Goal: Task Accomplishment & Management: Manage account settings

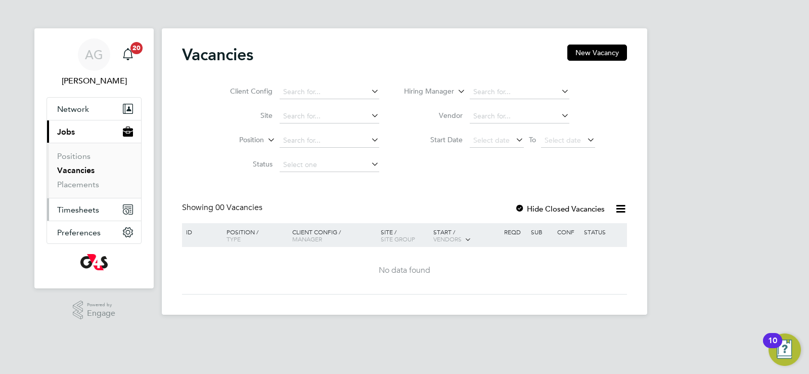
click at [72, 209] on span "Timesheets" at bounding box center [78, 210] width 42 height 10
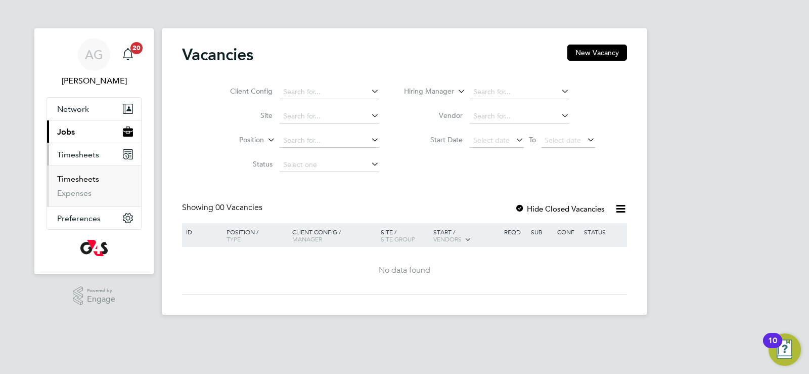
click at [72, 175] on link "Timesheets" at bounding box center [78, 179] width 42 height 10
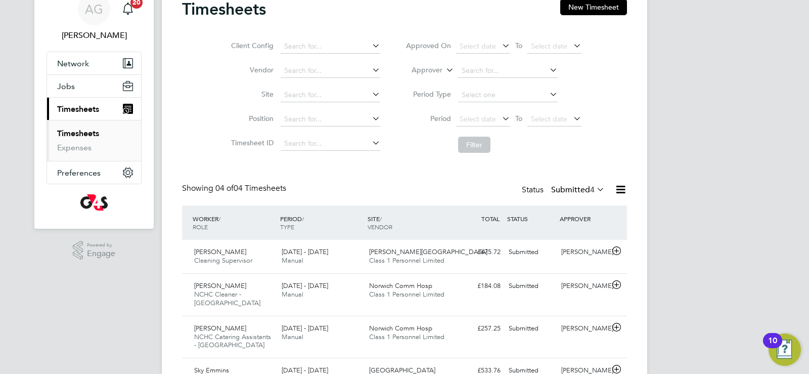
scroll to position [92, 0]
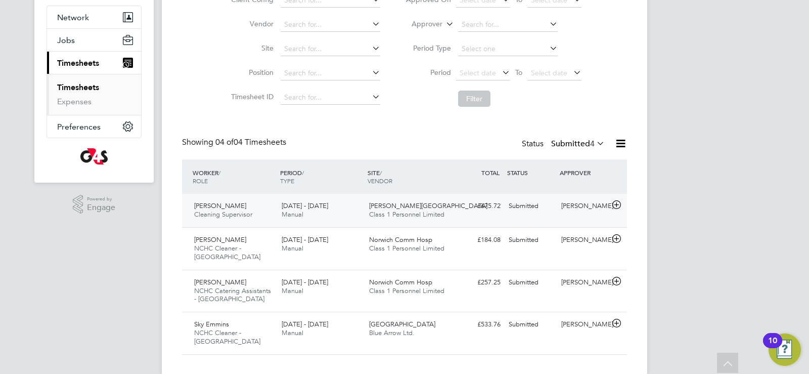
click at [397, 208] on span "[PERSON_NAME][GEOGRAPHIC_DATA]" at bounding box center [428, 205] width 118 height 9
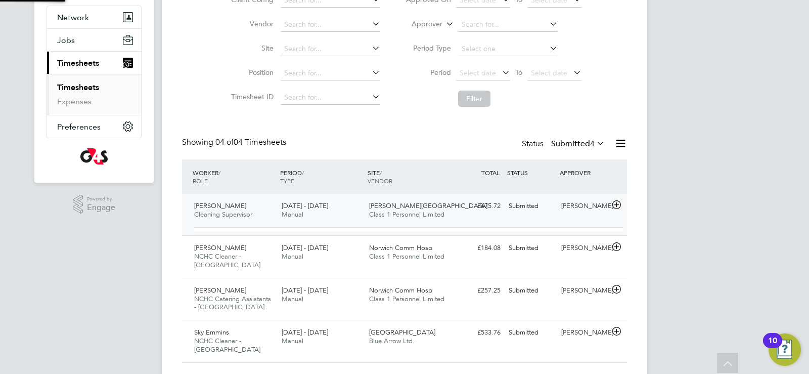
scroll to position [17, 99]
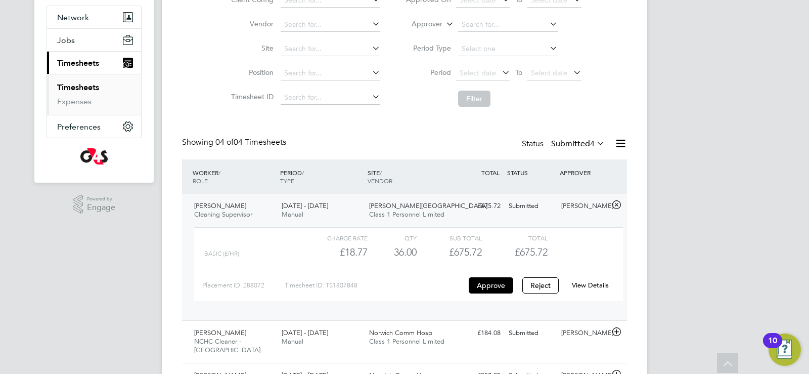
click at [583, 288] on link "View Details" at bounding box center [590, 285] width 37 height 9
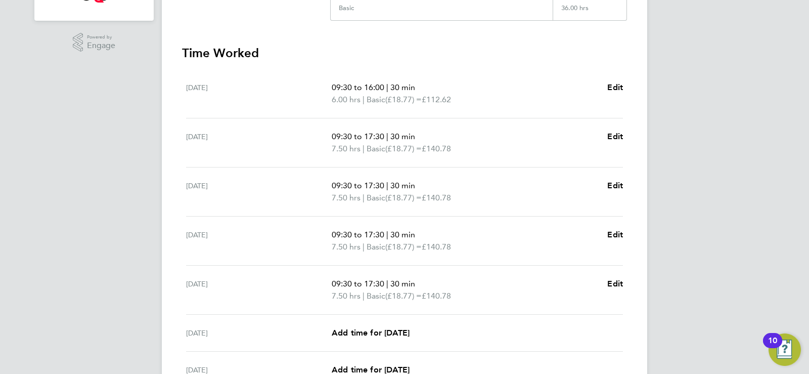
scroll to position [357, 0]
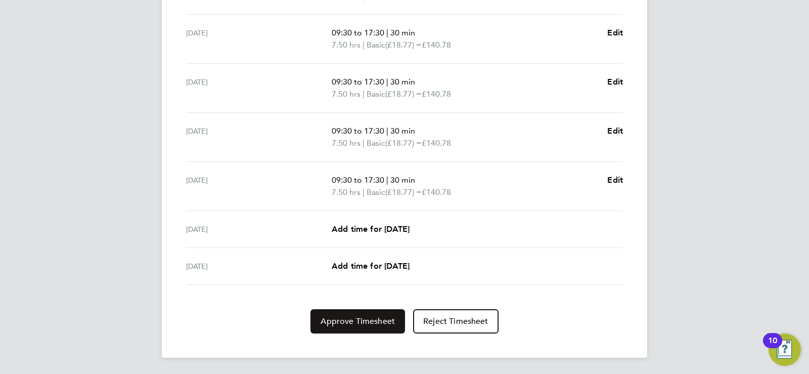
click at [360, 323] on span "Approve Timesheet" at bounding box center [358, 321] width 74 height 10
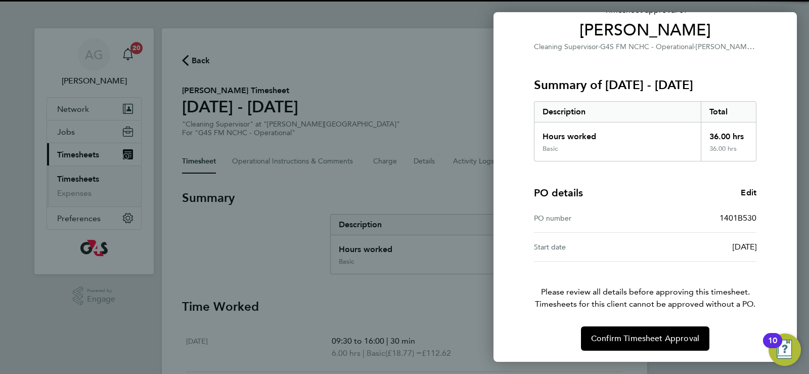
scroll to position [82, 0]
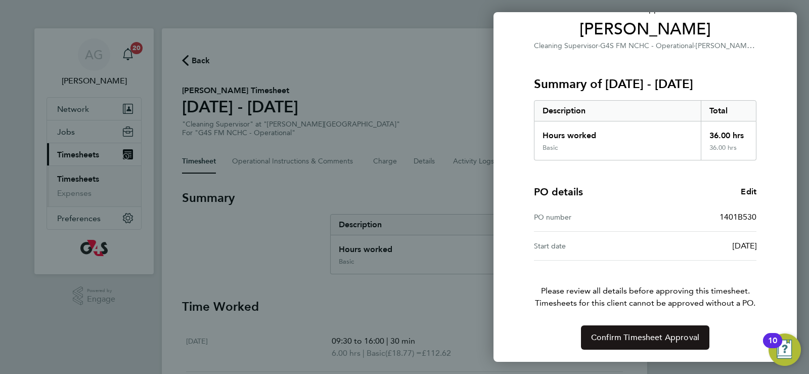
click at [641, 332] on button "Confirm Timesheet Approval" at bounding box center [645, 337] width 128 height 24
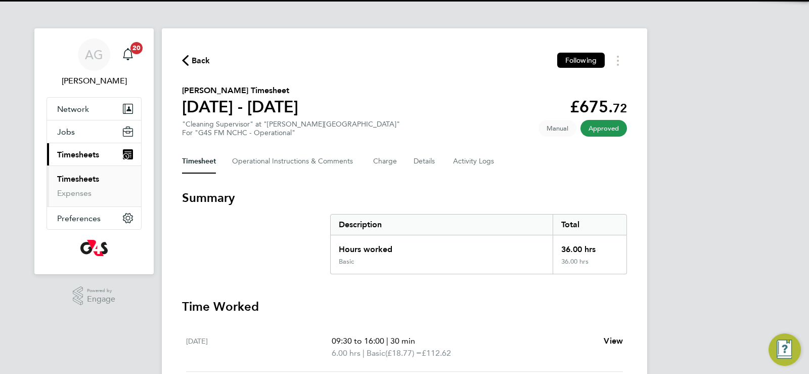
click at [83, 180] on link "Timesheets" at bounding box center [78, 179] width 42 height 10
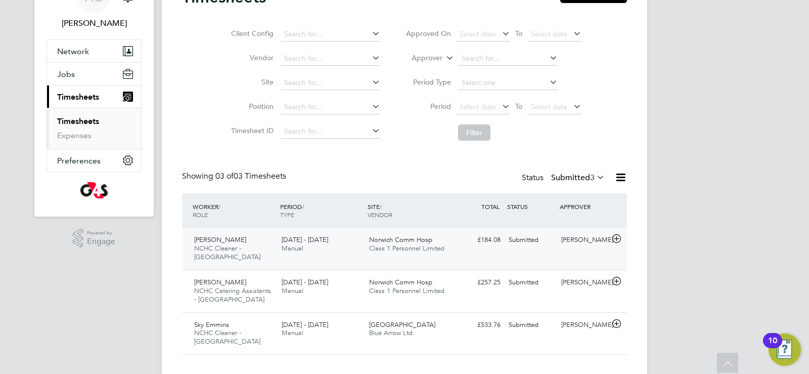
click at [412, 231] on div "Joseph Coffey NCHC Cleaner - Norfolk 18 - 24 Aug 2025 18 - 24 Aug 2025 Manual N…" at bounding box center [404, 249] width 445 height 42
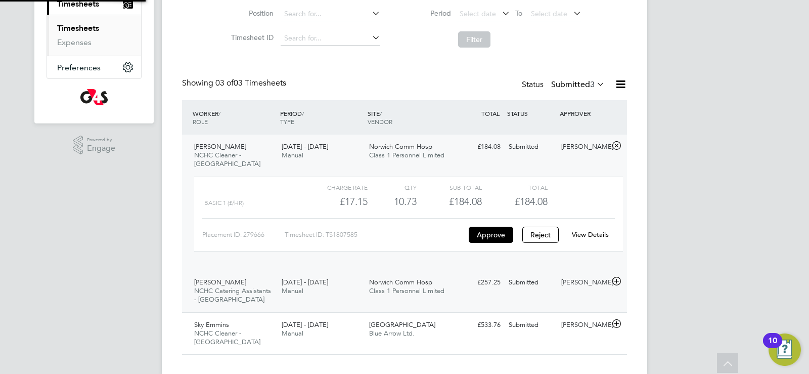
scroll to position [151, 0]
click at [584, 230] on link "View Details" at bounding box center [590, 234] width 37 height 9
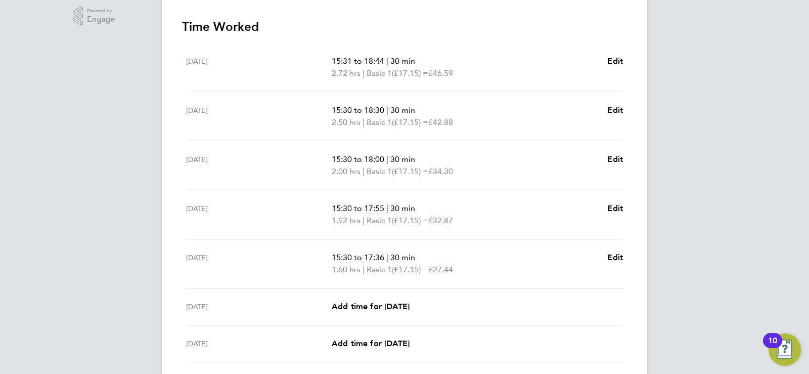
scroll to position [155, 0]
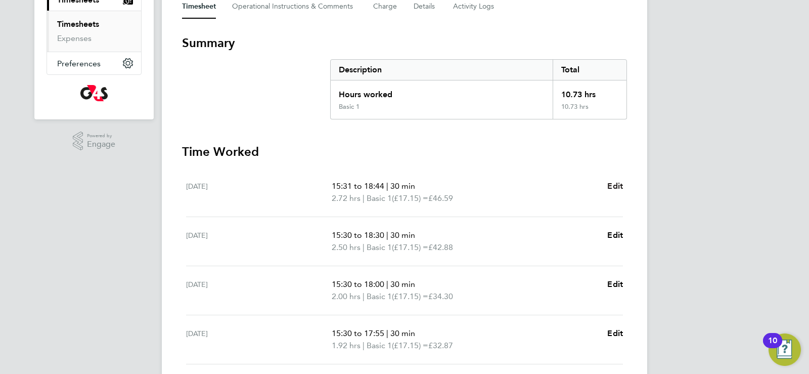
click at [617, 188] on span "Edit" at bounding box center [615, 186] width 16 height 10
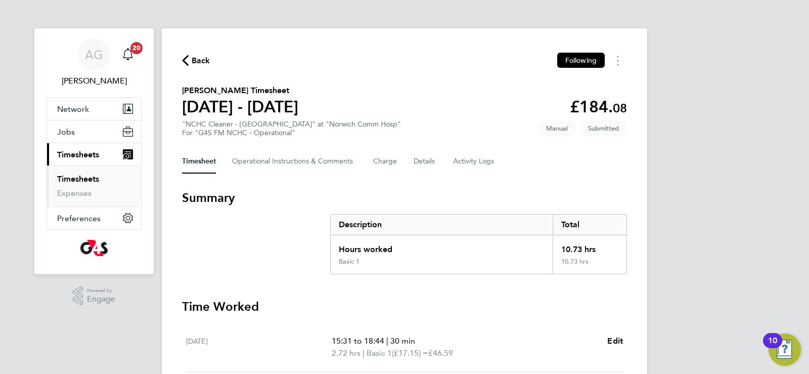
select select "30"
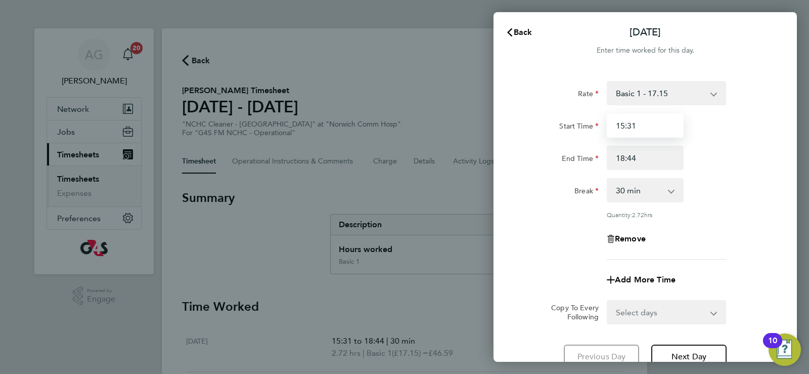
click at [638, 126] on input "15:31" at bounding box center [645, 125] width 77 height 24
type input "15:30"
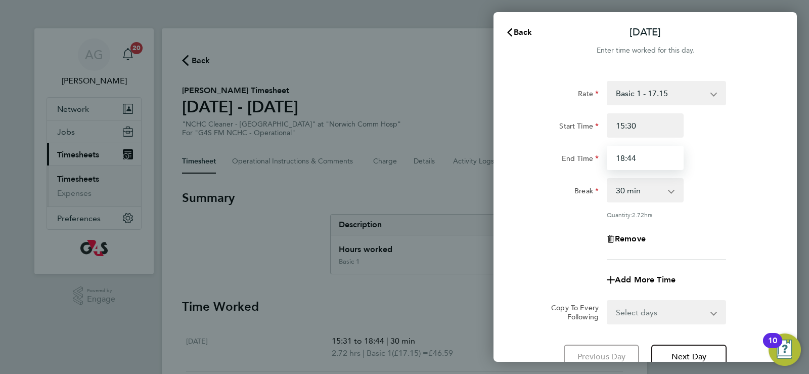
click at [641, 160] on input "18:44" at bounding box center [645, 158] width 77 height 24
type input "18:45"
click at [625, 185] on select "0 min 15 min 30 min 45 min 60 min 75 min 90 min" at bounding box center [639, 190] width 63 height 22
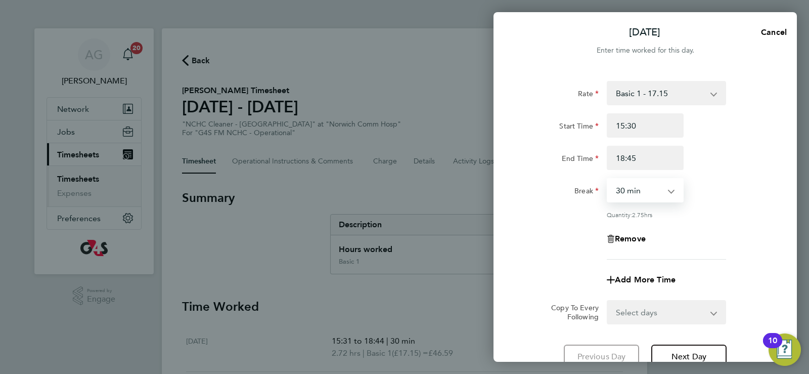
select select "0"
click at [608, 179] on select "0 min 15 min 30 min 45 min 60 min 75 min 90 min" at bounding box center [639, 190] width 63 height 22
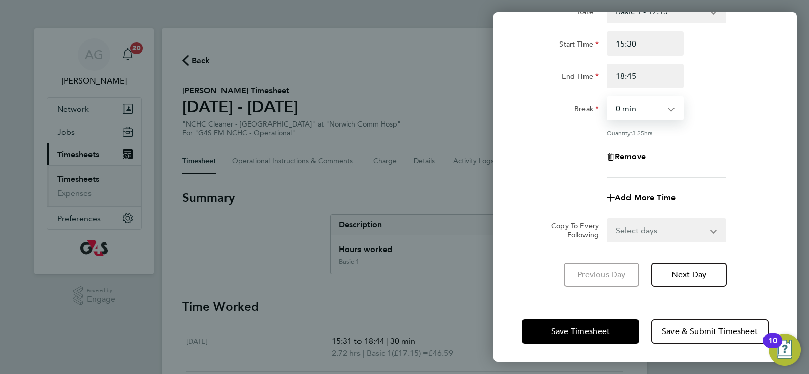
scroll to position [83, 0]
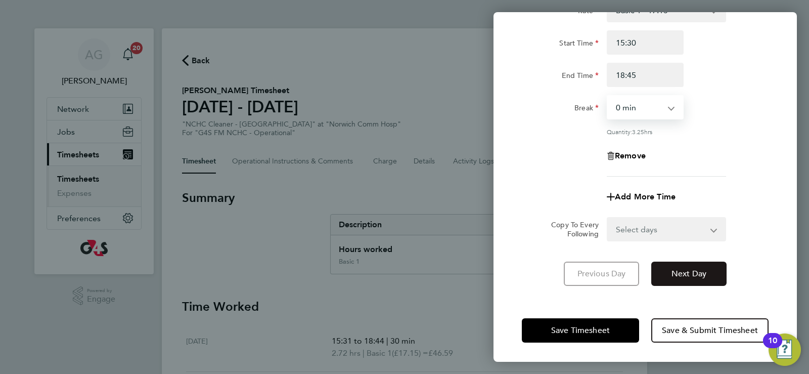
click at [703, 284] on button "Next Day" at bounding box center [688, 273] width 75 height 24
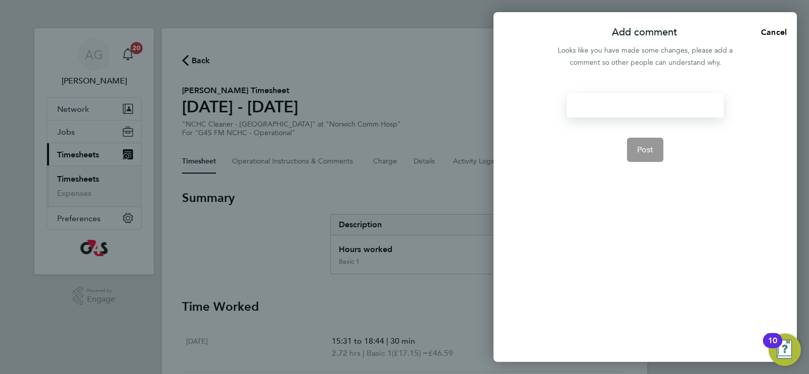
click at [604, 106] on div at bounding box center [645, 105] width 156 height 24
click at [635, 143] on button "Post" at bounding box center [645, 150] width 37 height 24
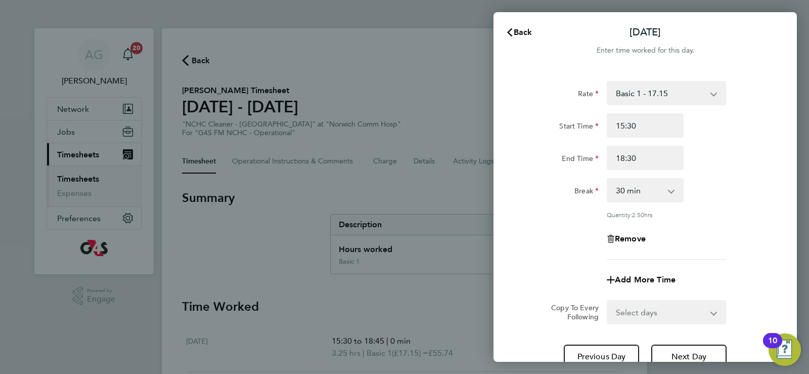
click at [623, 190] on select "0 min 15 min 30 min 45 min 60 min 75 min 90 min" at bounding box center [639, 190] width 63 height 22
select select "0"
click at [608, 179] on select "0 min 15 min 30 min 45 min 60 min 75 min 90 min" at bounding box center [639, 190] width 63 height 22
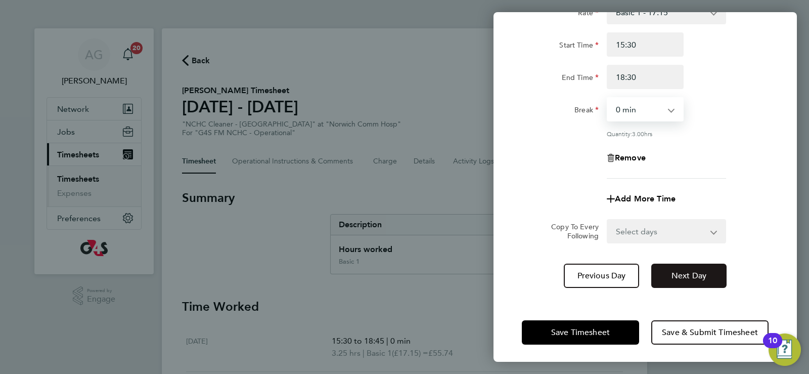
scroll to position [83, 0]
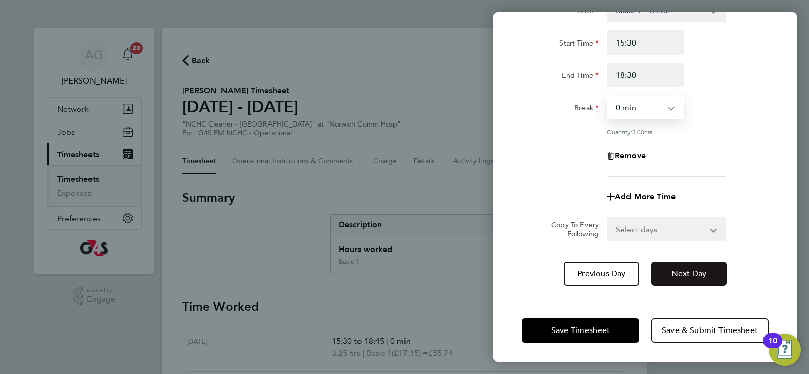
click at [690, 279] on button "Next Day" at bounding box center [688, 273] width 75 height 24
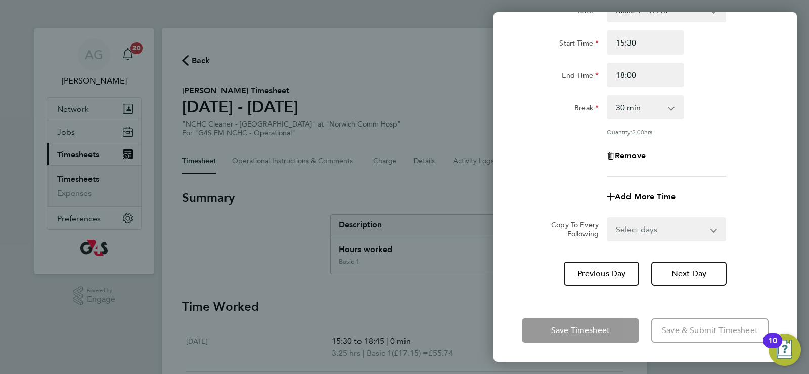
click at [643, 110] on select "0 min 15 min 30 min 45 min 60 min 75 min 90 min" at bounding box center [639, 107] width 63 height 22
select select "0"
click at [608, 96] on select "0 min 15 min 30 min 45 min 60 min 75 min 90 min" at bounding box center [639, 107] width 63 height 22
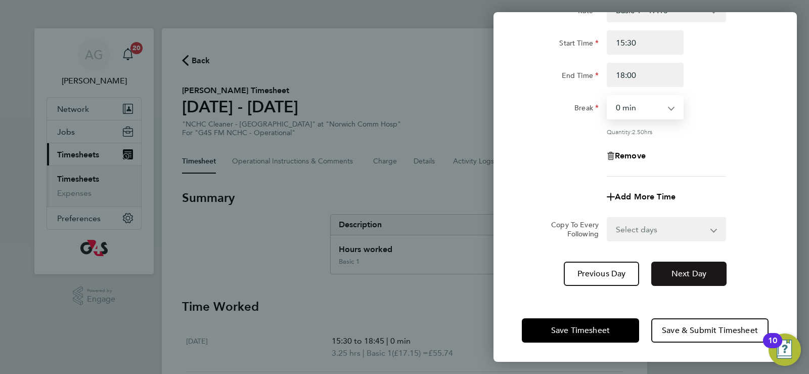
click at [670, 273] on button "Next Day" at bounding box center [688, 273] width 75 height 24
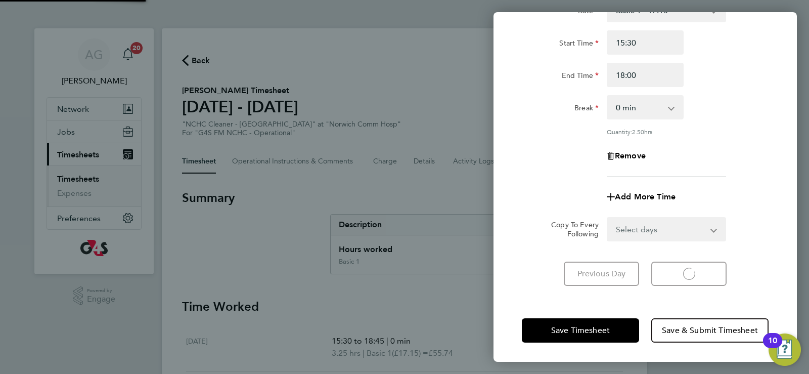
select select "30"
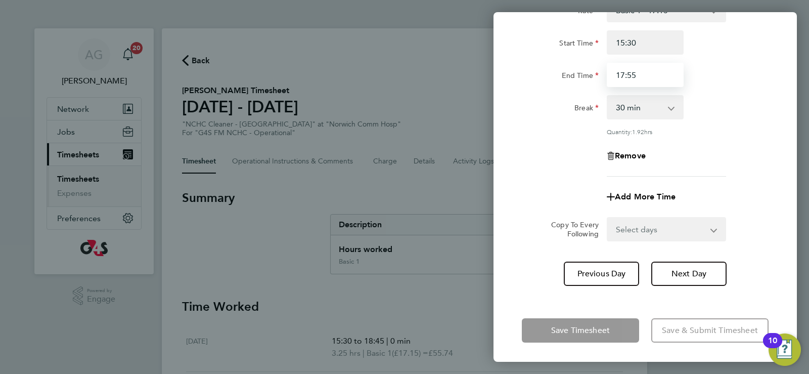
drag, startPoint x: 645, startPoint y: 77, endPoint x: 602, endPoint y: 79, distance: 42.5
click at [603, 79] on div "17:55" at bounding box center [645, 75] width 85 height 24
type input "18:00"
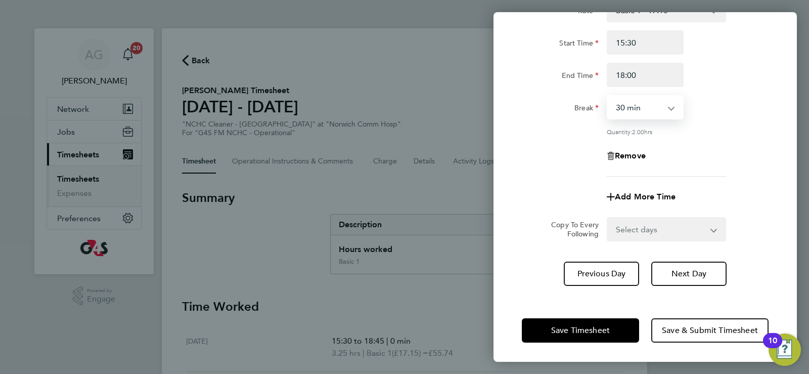
click at [624, 106] on select "0 min 15 min 30 min 45 min 60 min 75 min 90 min" at bounding box center [639, 107] width 63 height 22
select select "0"
click at [608, 96] on select "0 min 15 min 30 min 45 min 60 min 75 min 90 min" at bounding box center [639, 107] width 63 height 22
click at [694, 272] on span "Next Day" at bounding box center [689, 274] width 35 height 10
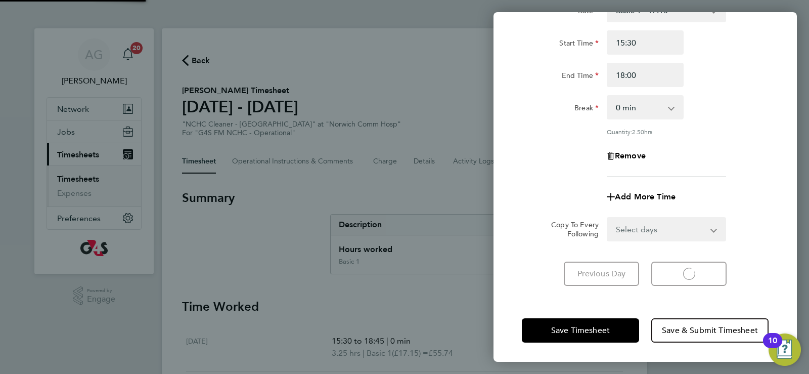
select select "30"
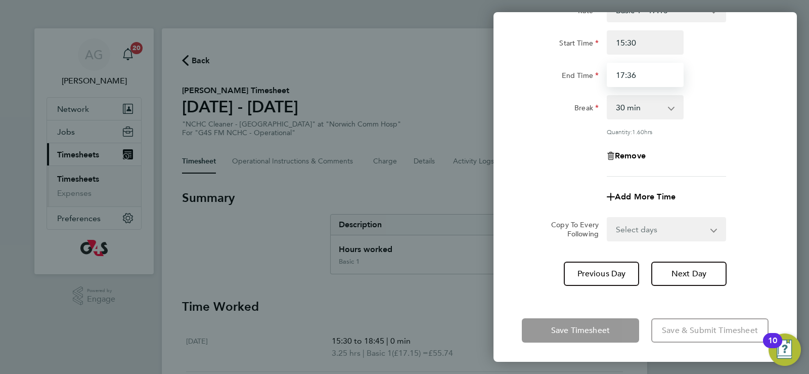
click at [647, 79] on input "17:36" at bounding box center [645, 75] width 77 height 24
type input "17:30"
click at [634, 110] on select "0 min 15 min 30 min 45 min 60 min 75 min 90 min" at bounding box center [639, 107] width 63 height 22
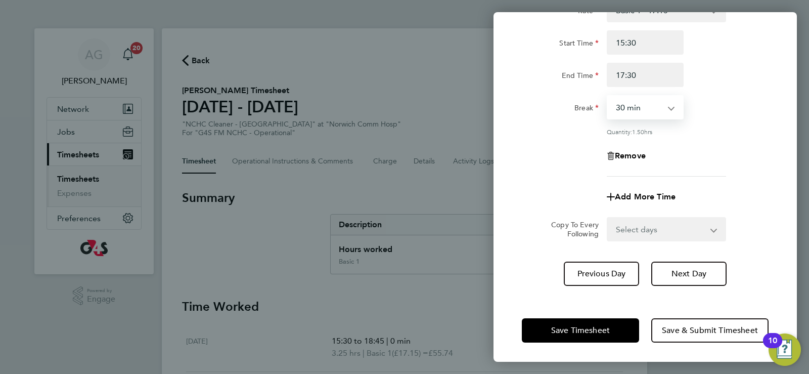
select select "0"
click at [608, 96] on select "0 min 15 min 30 min 45 min 60 min 75 min 90 min" at bounding box center [639, 107] width 63 height 22
click at [694, 273] on span "Next Day" at bounding box center [689, 274] width 35 height 10
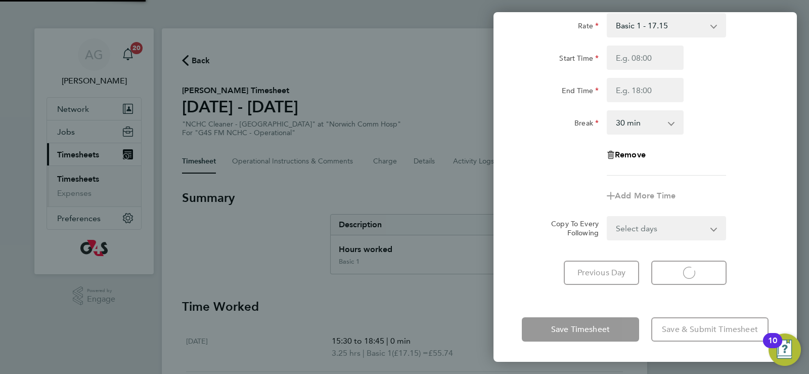
select select "30"
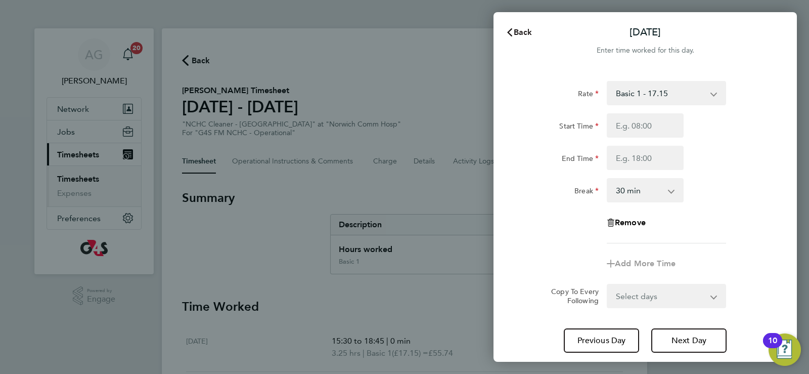
click at [508, 29] on icon "button" at bounding box center [510, 32] width 8 height 8
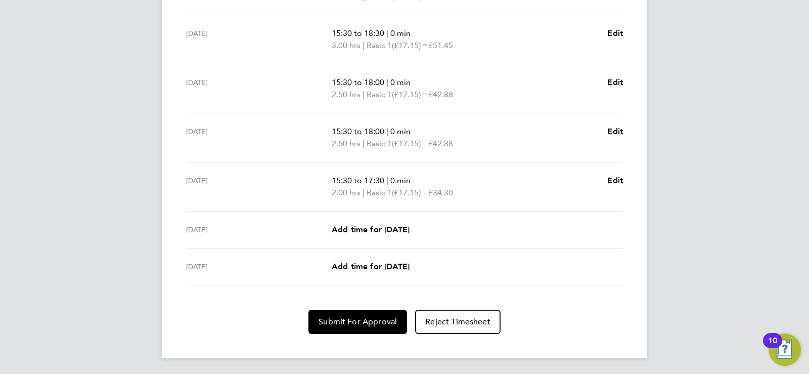
scroll to position [357, 0]
click at [347, 326] on span "Submit For Approval" at bounding box center [358, 321] width 78 height 10
click at [348, 325] on span "Approve Timesheet" at bounding box center [358, 321] width 74 height 10
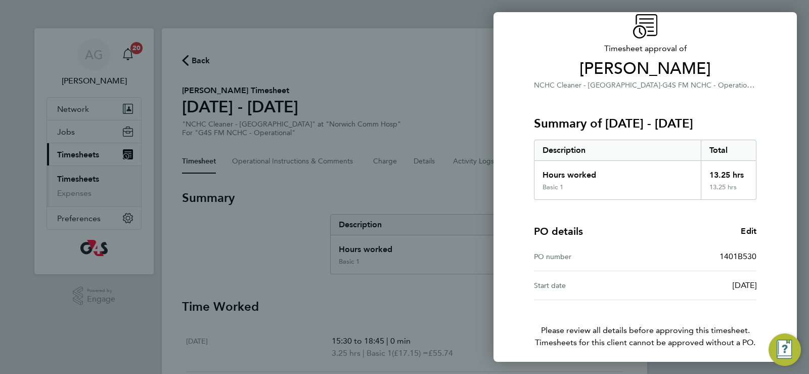
scroll to position [82, 0]
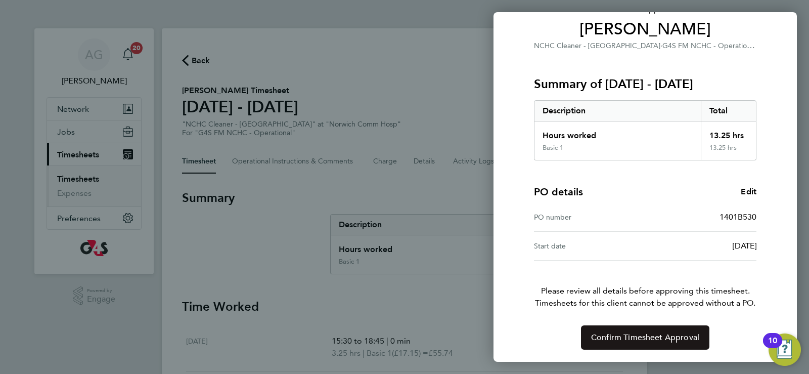
click at [649, 337] on span "Confirm Timesheet Approval" at bounding box center [645, 337] width 108 height 10
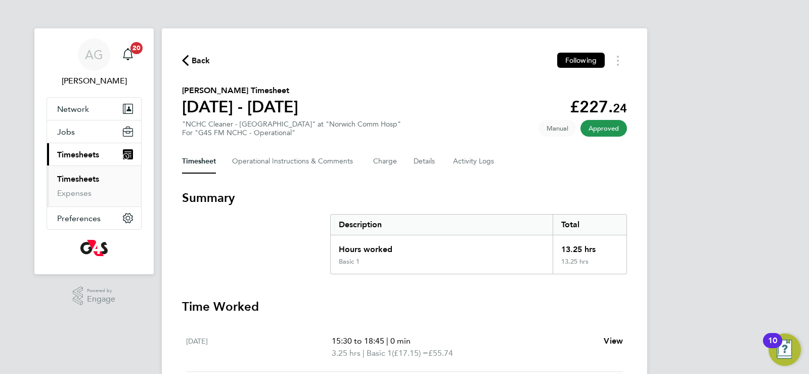
click at [73, 177] on link "Timesheets" at bounding box center [78, 179] width 42 height 10
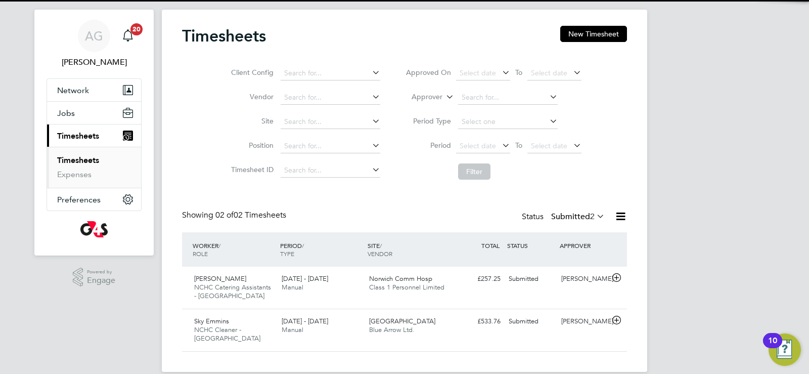
scroll to position [24, 0]
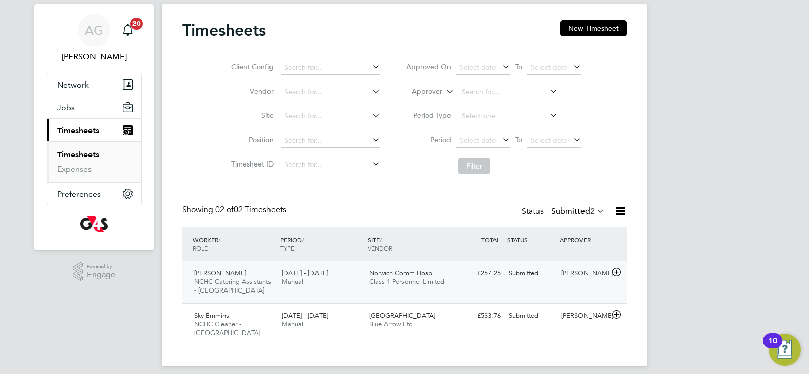
click at [408, 265] on div "Norwich Comm Hosp Class 1 Personnel Limited" at bounding box center [408, 277] width 87 height 25
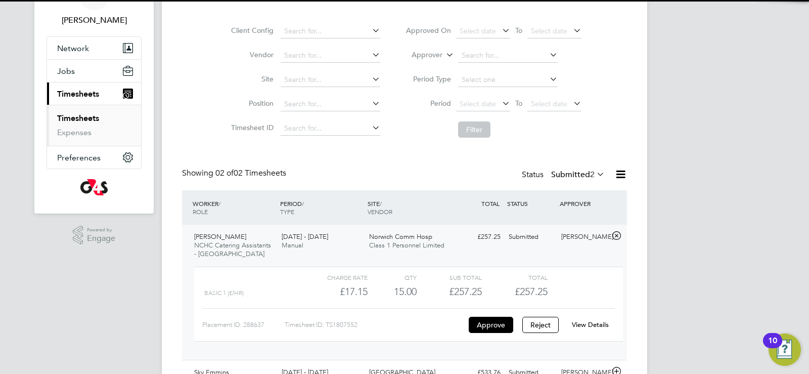
scroll to position [117, 0]
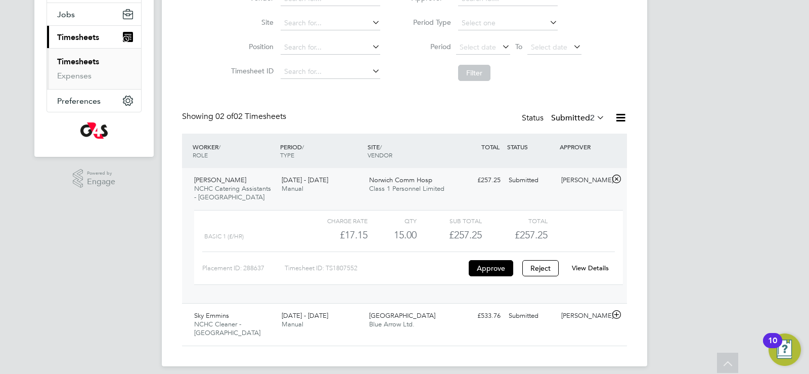
click at [596, 267] on link "View Details" at bounding box center [590, 267] width 37 height 9
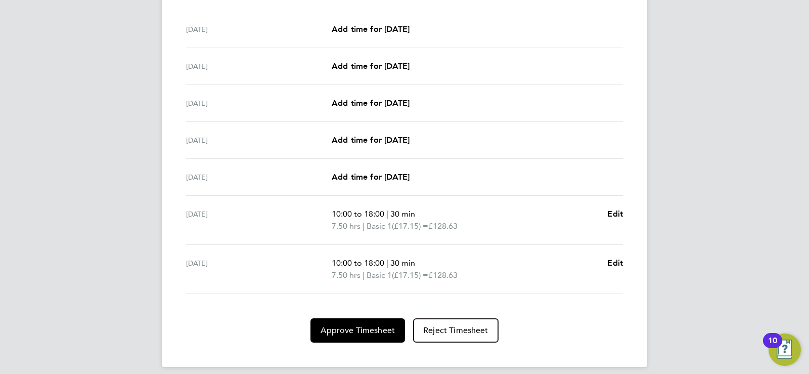
scroll to position [321, 0]
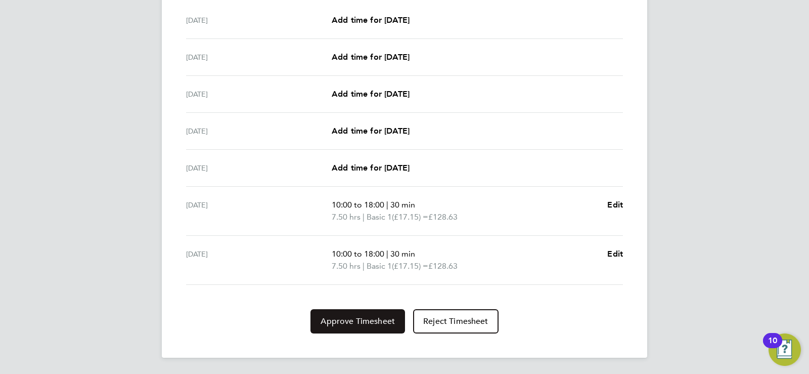
click at [349, 322] on span "Approve Timesheet" at bounding box center [358, 321] width 74 height 10
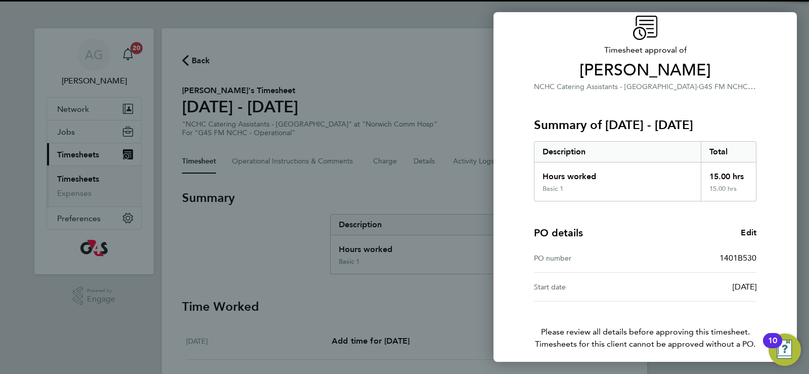
scroll to position [82, 0]
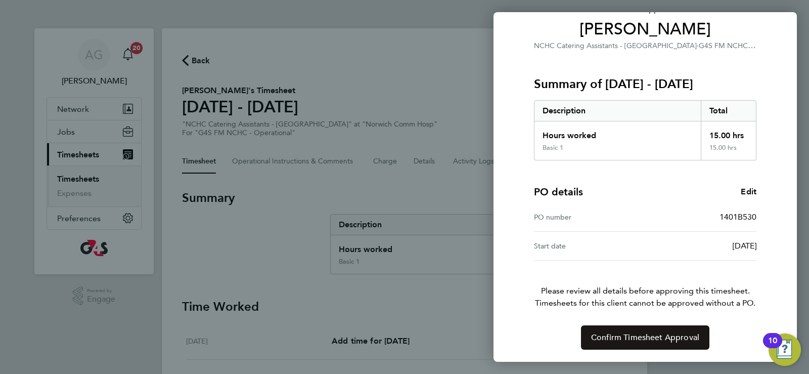
click at [640, 339] on span "Confirm Timesheet Approval" at bounding box center [645, 337] width 108 height 10
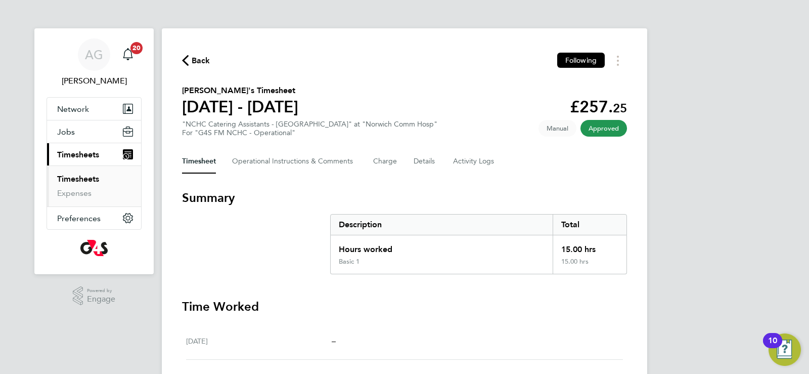
click at [77, 177] on link "Timesheets" at bounding box center [78, 179] width 42 height 10
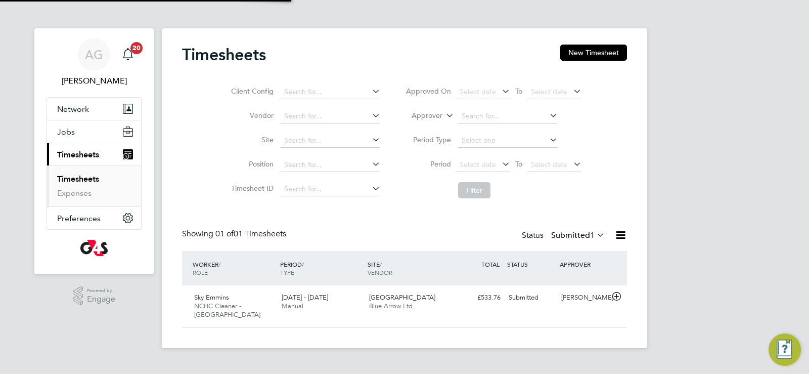
scroll to position [26, 88]
click at [451, 298] on div "Dereham Hospital Blue Arrow Ltd." at bounding box center [408, 301] width 87 height 25
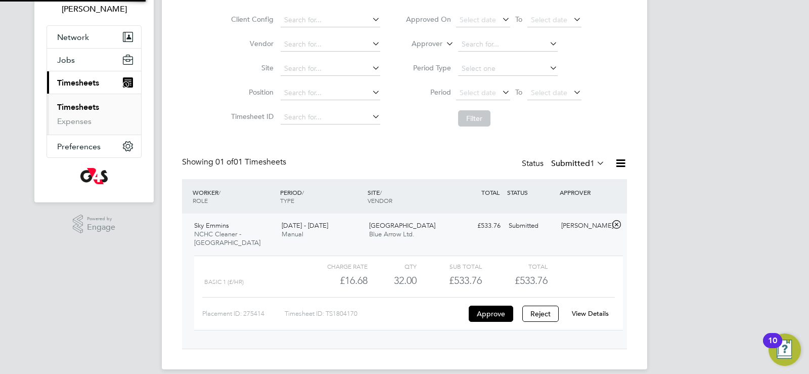
scroll to position [75, 0]
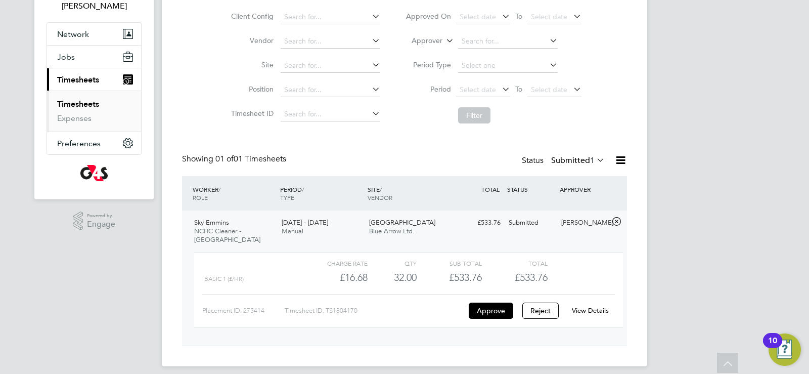
click at [592, 306] on link "View Details" at bounding box center [590, 310] width 37 height 9
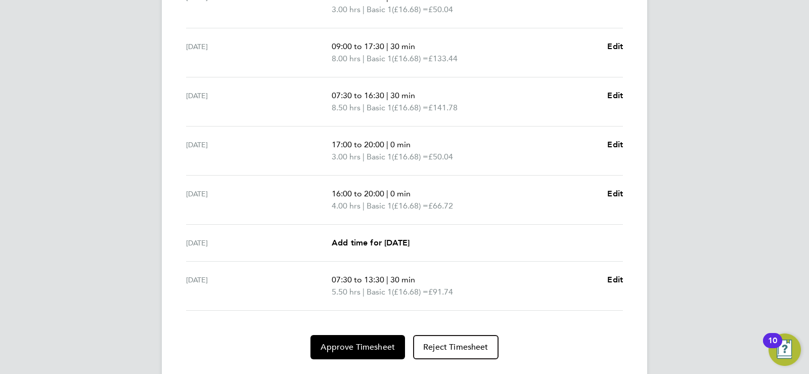
scroll to position [369, 0]
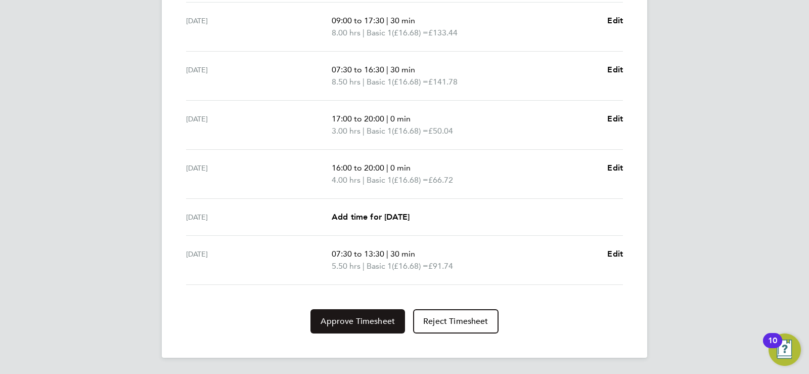
click at [355, 322] on span "Approve Timesheet" at bounding box center [358, 321] width 74 height 10
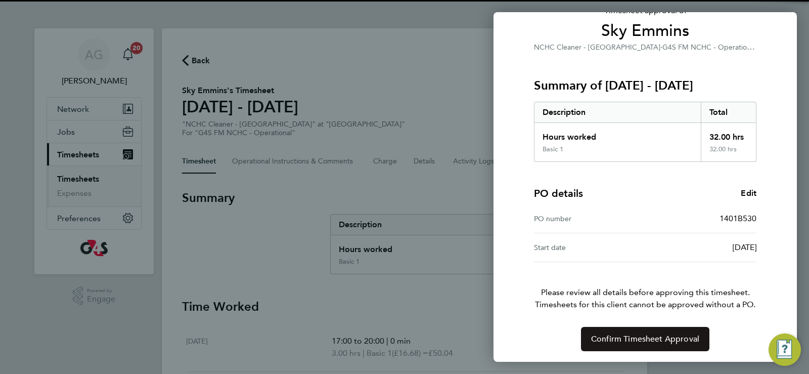
scroll to position [82, 0]
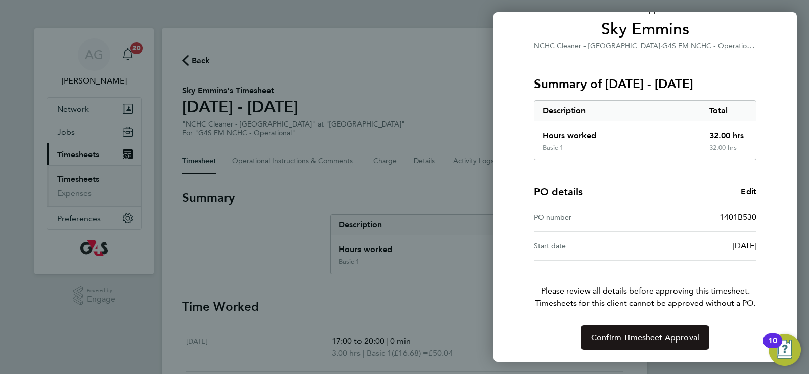
click at [646, 334] on span "Confirm Timesheet Approval" at bounding box center [645, 337] width 108 height 10
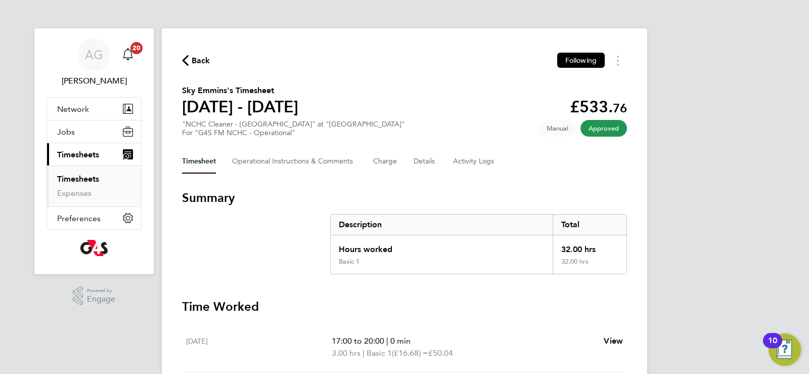
click at [66, 179] on link "Timesheets" at bounding box center [78, 179] width 42 height 10
